Goal: Task Accomplishment & Management: Manage account settings

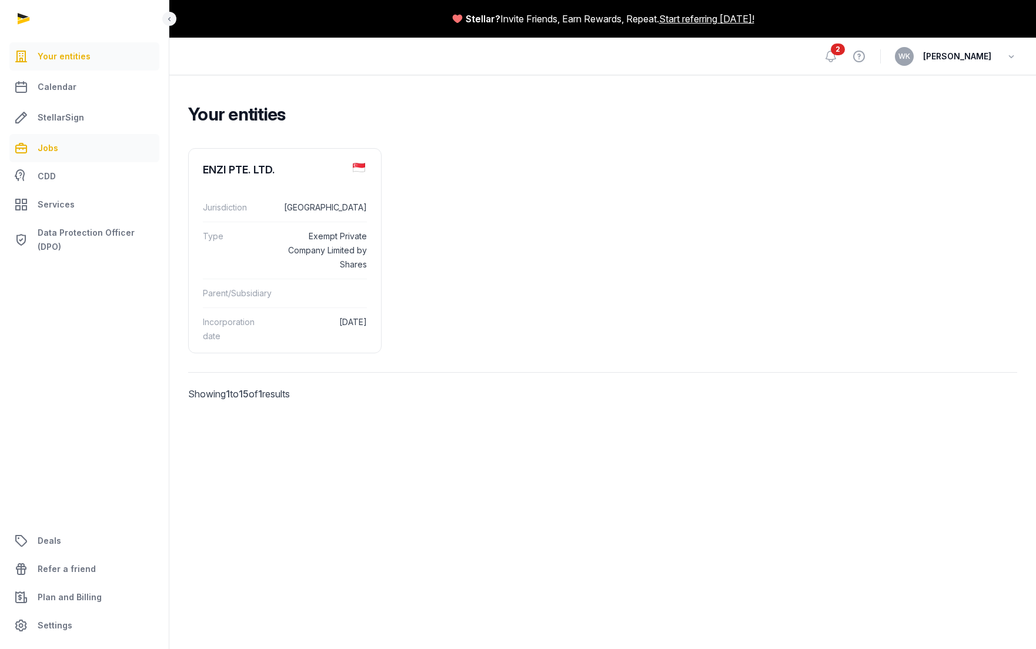
click at [78, 145] on link "Jobs" at bounding box center [84, 148] width 150 height 28
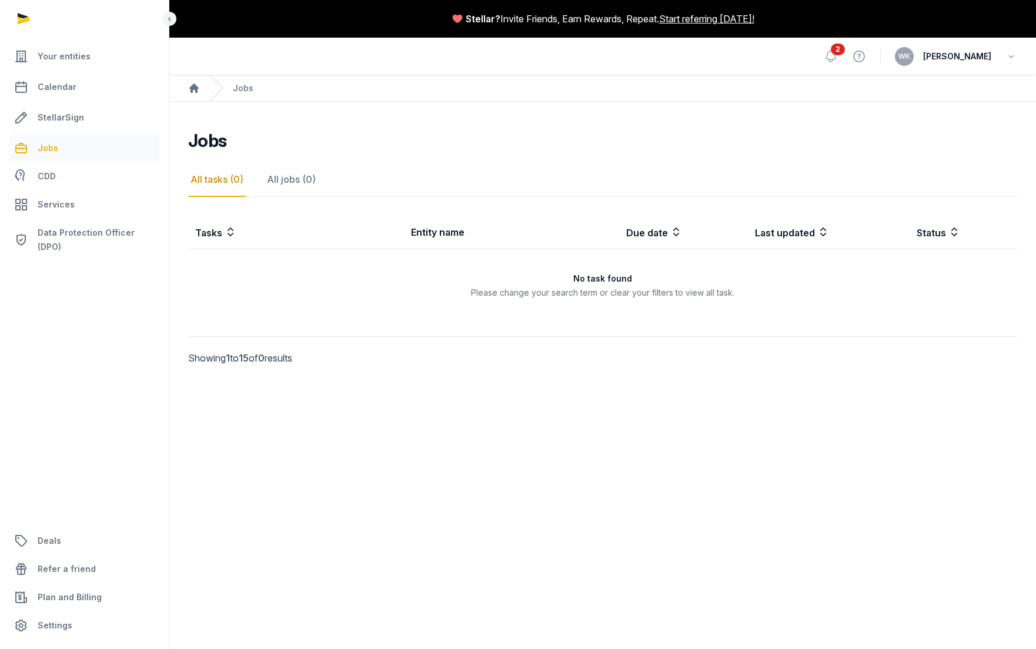
click at [845, 48] on span "2" at bounding box center [838, 50] width 14 height 12
click at [66, 53] on span "Your entities" at bounding box center [64, 56] width 53 height 14
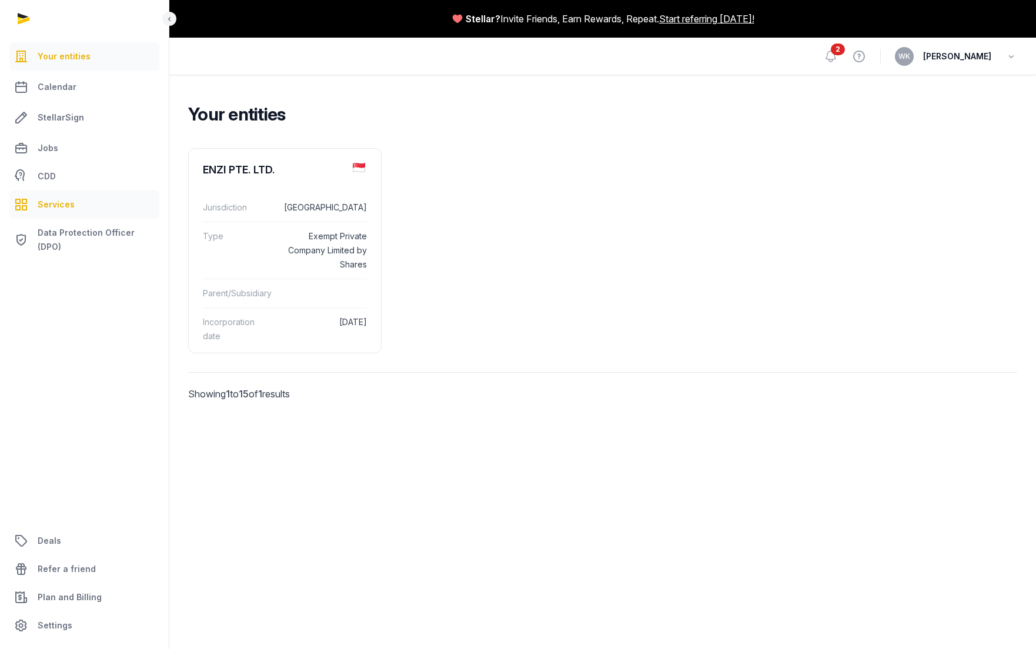
click at [58, 201] on span "Services" at bounding box center [56, 205] width 37 height 14
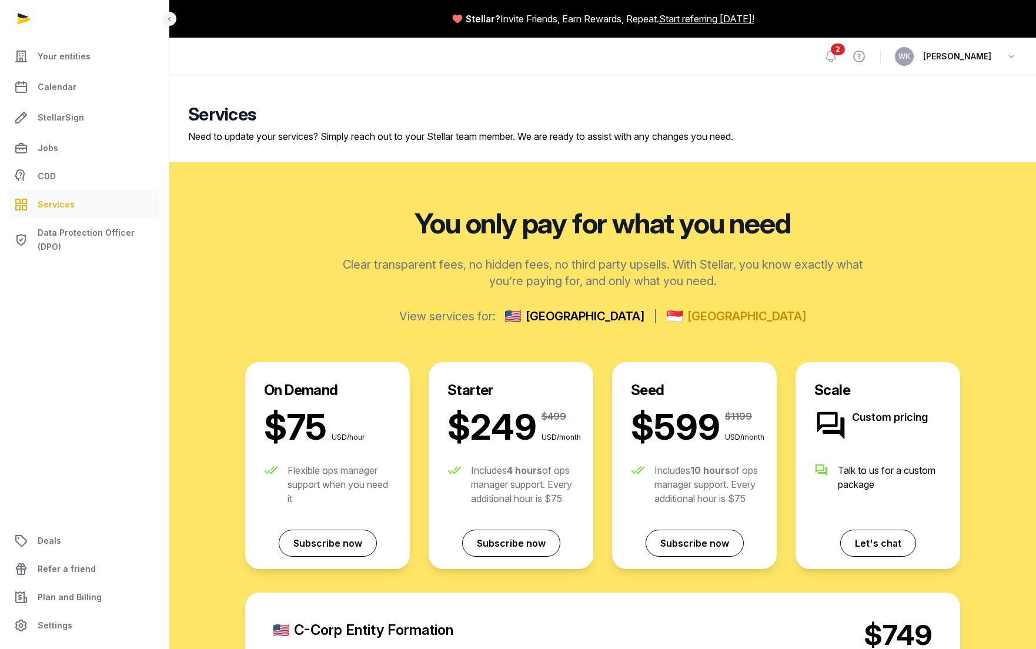
click at [697, 309] on span "[GEOGRAPHIC_DATA]" at bounding box center [747, 316] width 119 height 16
click at [691, 316] on span "[GEOGRAPHIC_DATA]" at bounding box center [747, 316] width 119 height 16
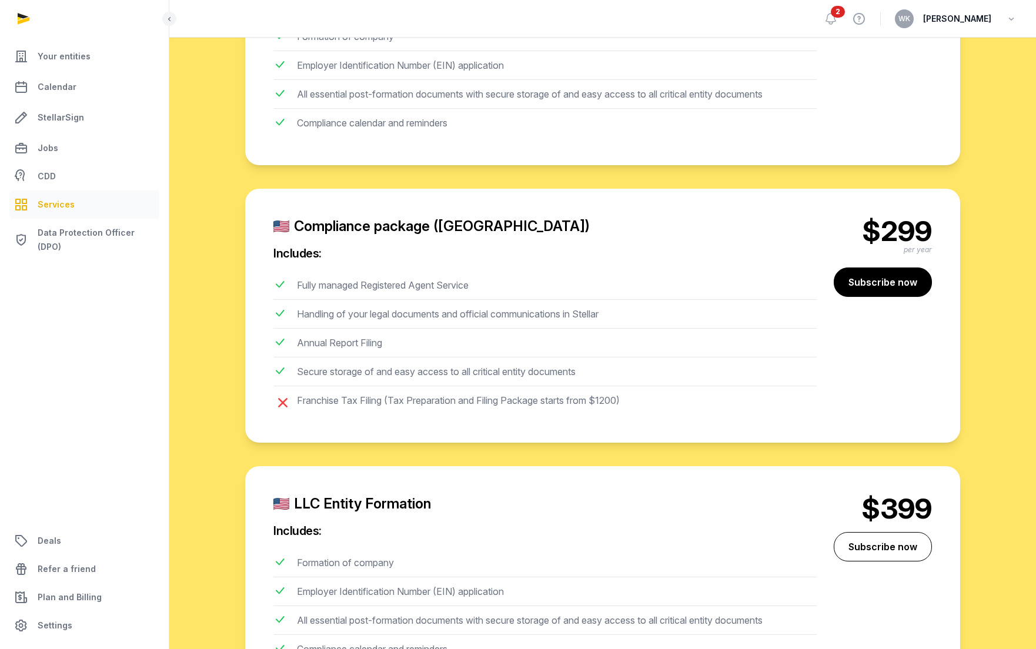
scroll to position [944, 0]
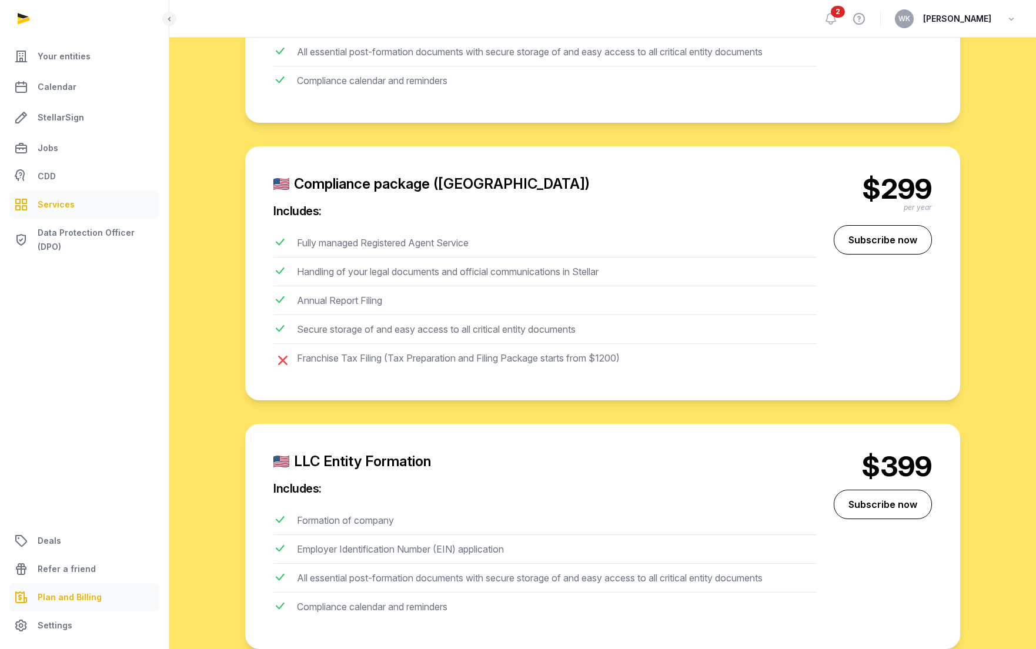
click at [82, 595] on span "Plan and Billing" at bounding box center [70, 597] width 64 height 14
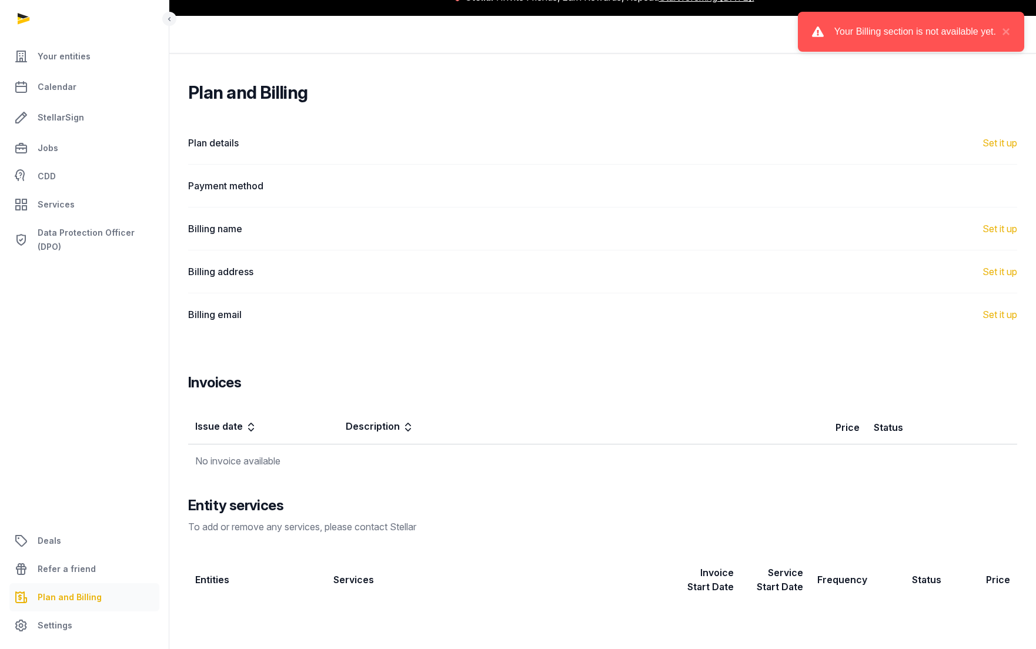
scroll to position [22, 0]
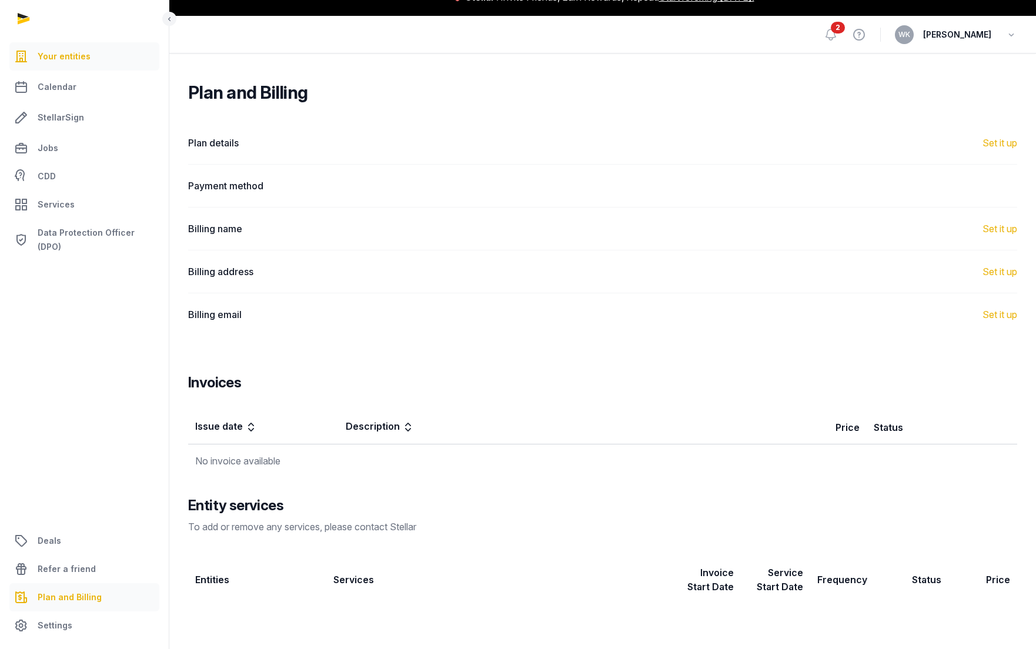
click at [66, 55] on span "Your entities" at bounding box center [64, 56] width 53 height 14
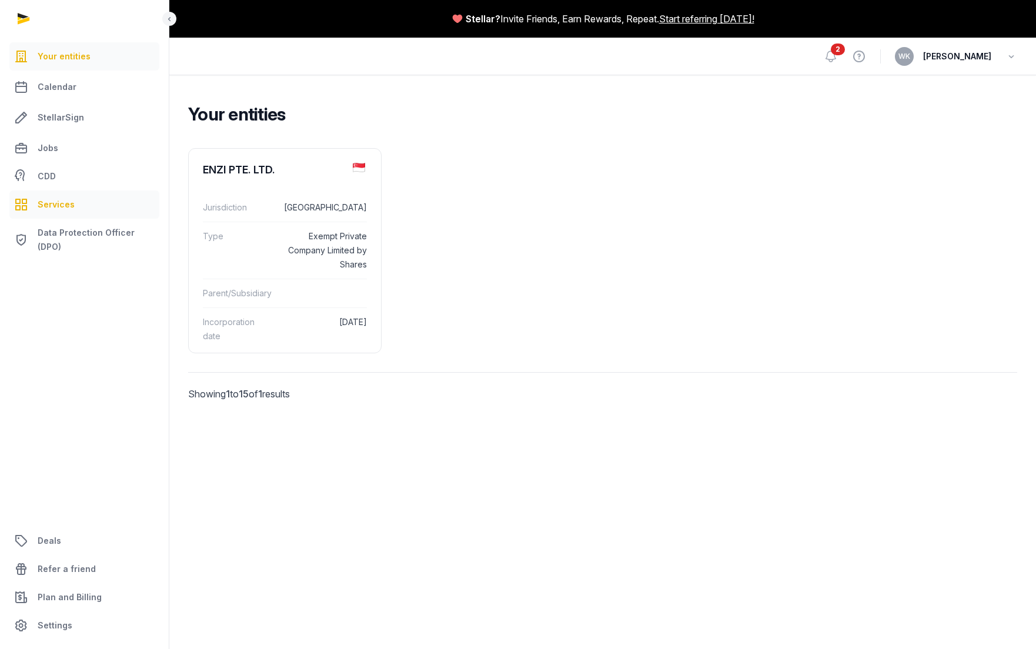
click at [56, 203] on span "Services" at bounding box center [56, 205] width 37 height 14
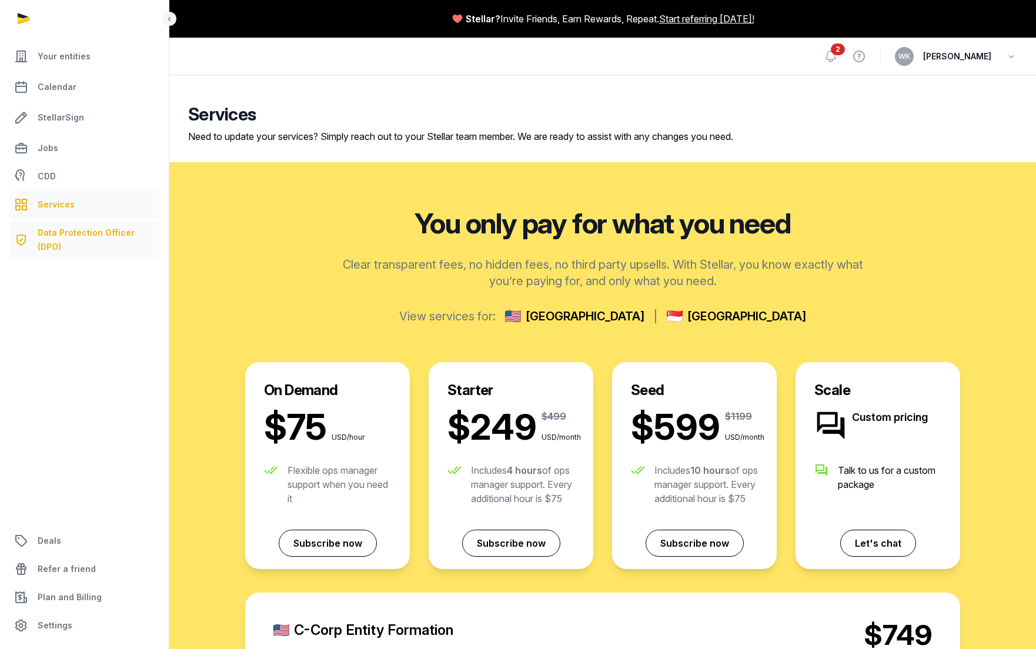
click at [65, 228] on span "Data Protection Officer (DPO)" at bounding box center [96, 240] width 117 height 28
click at [71, 595] on span "Plan and Billing" at bounding box center [70, 597] width 64 height 14
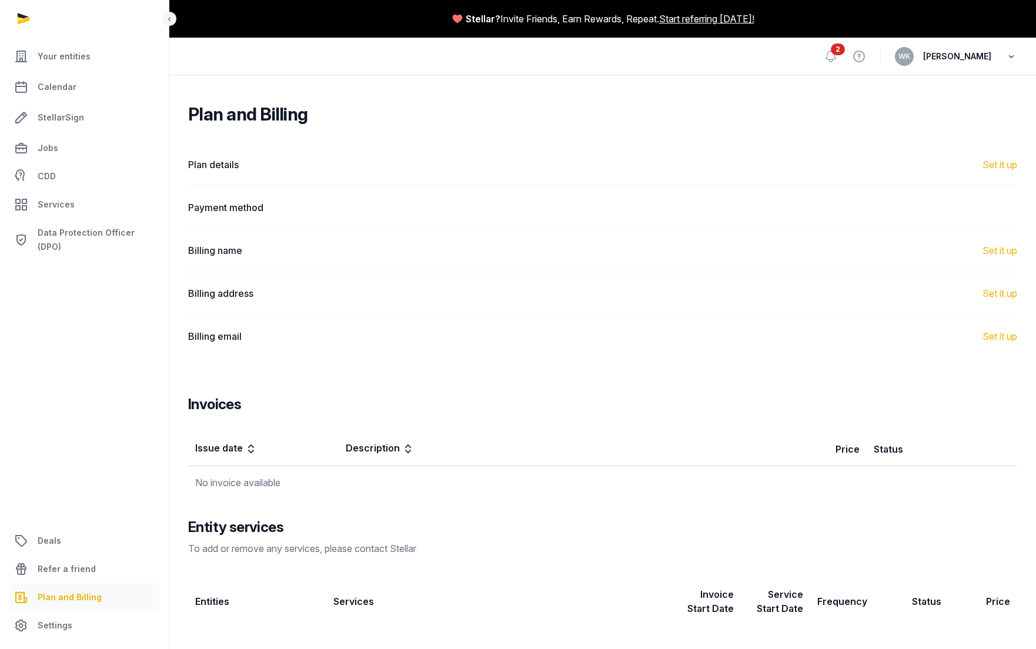
click at [1013, 56] on icon "button" at bounding box center [1012, 56] width 12 height 16
click at [914, 101] on button "Sign out" at bounding box center [952, 104] width 132 height 21
